Goal: Information Seeking & Learning: Check status

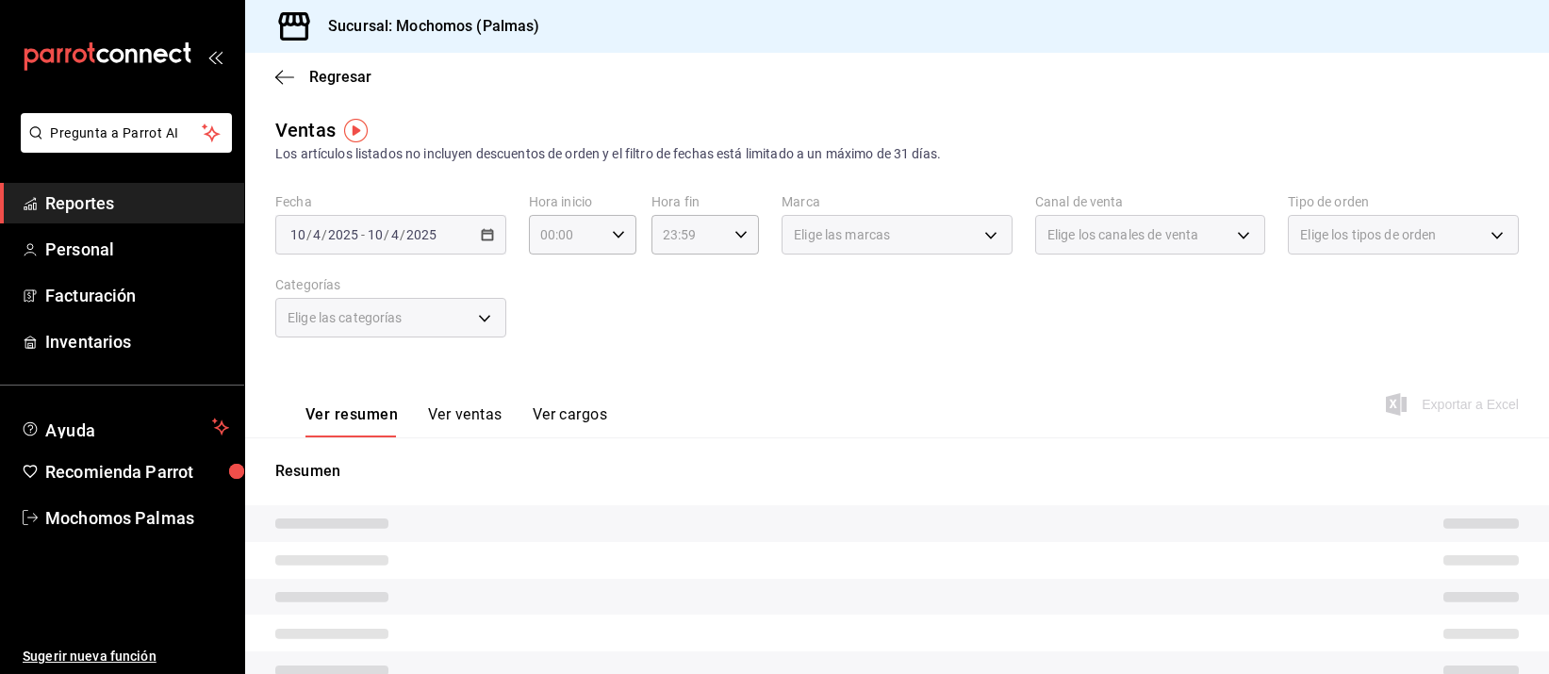
click at [79, 205] on span "Reportes" at bounding box center [137, 202] width 184 height 25
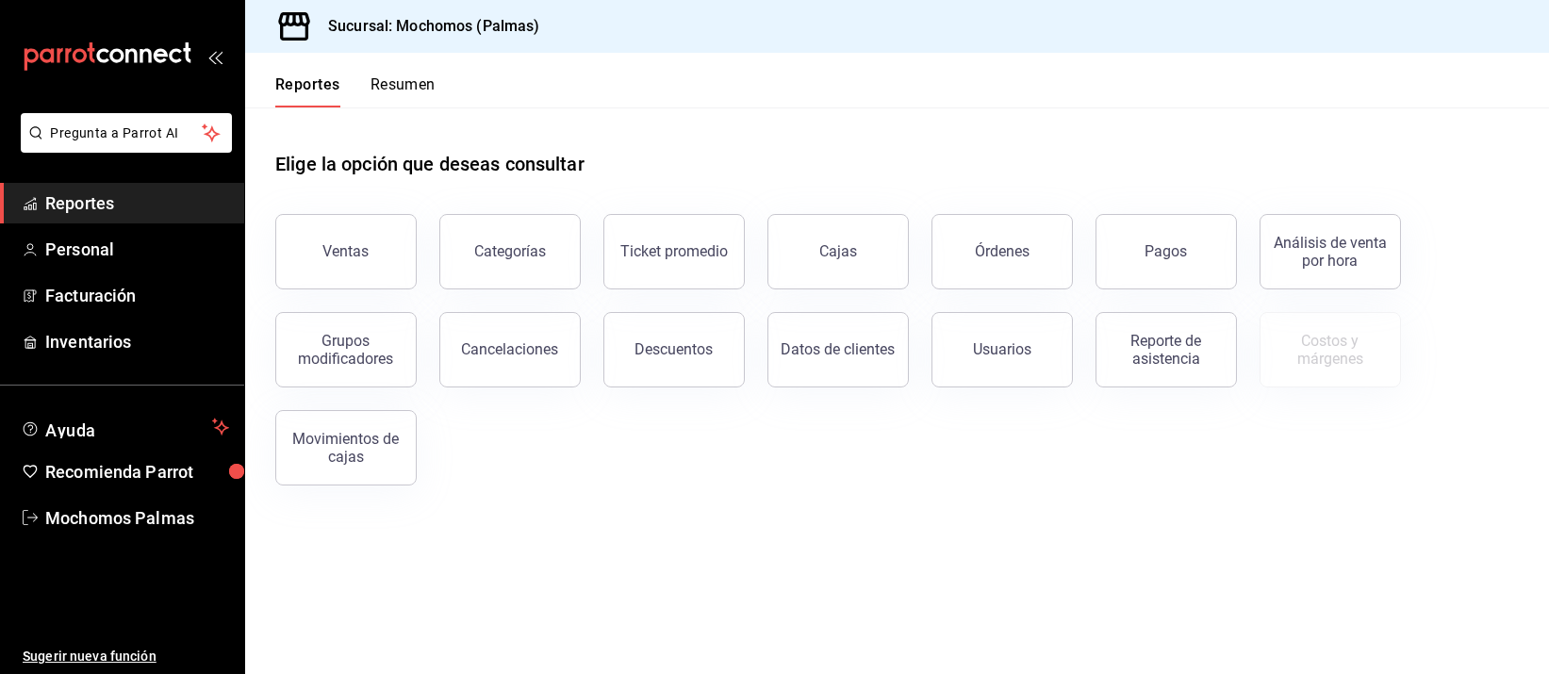
click at [1180, 256] on div "Pagos" at bounding box center [1167, 251] width 42 height 18
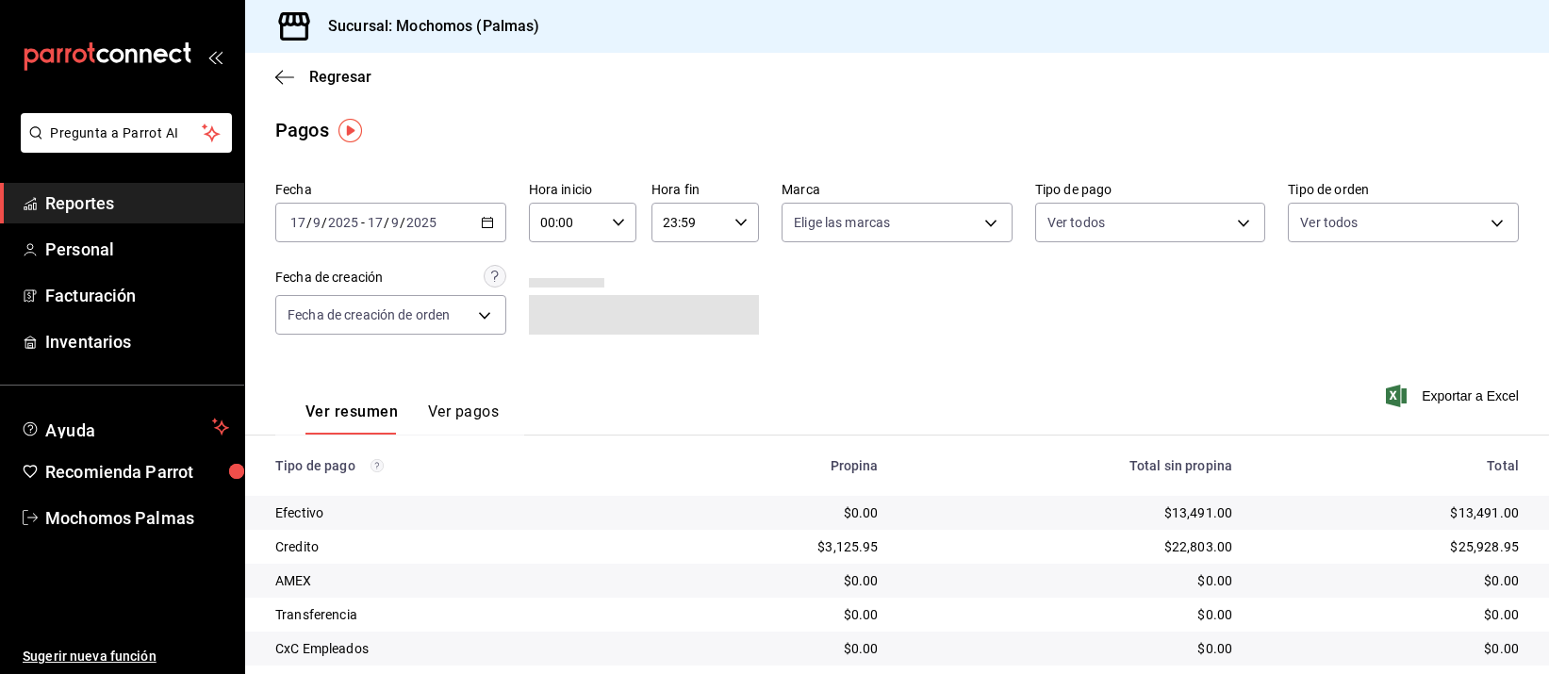
click at [489, 223] on icon "button" at bounding box center [487, 222] width 13 height 13
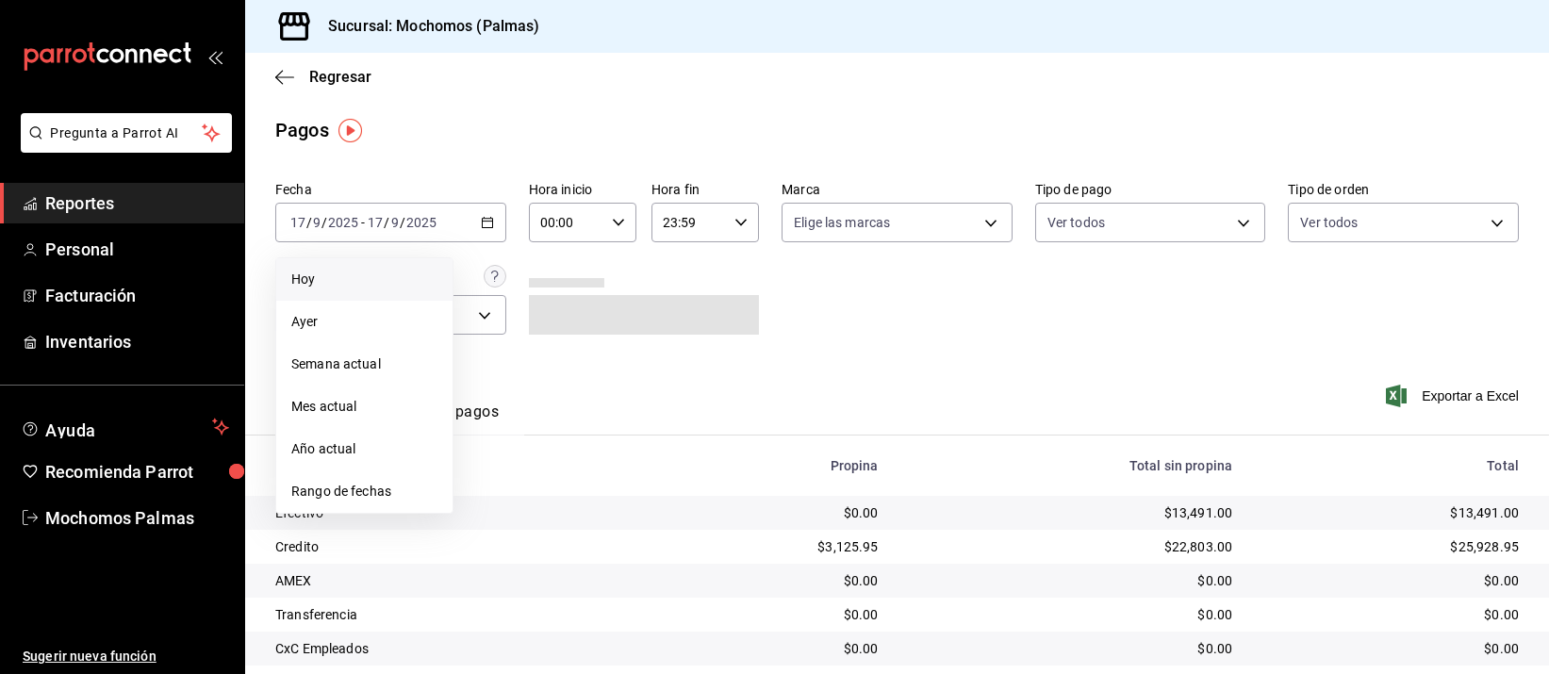
click at [305, 278] on span "Hoy" at bounding box center [364, 280] width 146 height 20
